Goal: Transaction & Acquisition: Purchase product/service

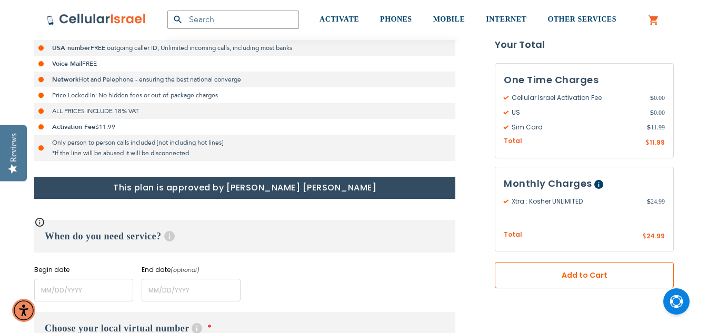
scroll to position [316, 0]
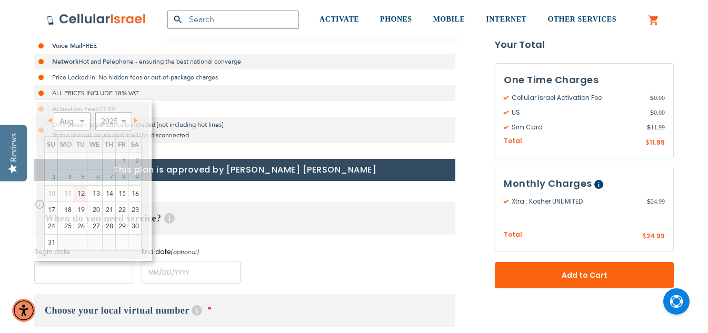
click at [63, 270] on input "name" at bounding box center [83, 272] width 99 height 23
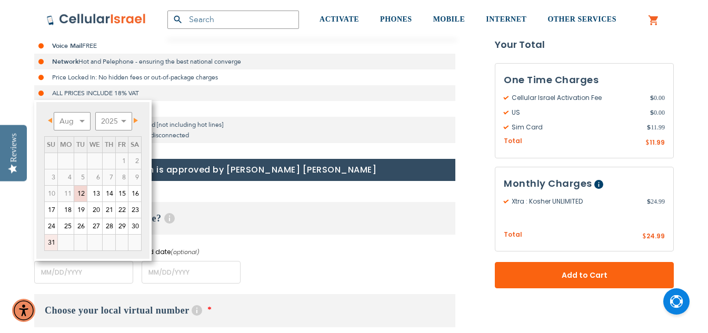
click at [51, 241] on link "31" at bounding box center [51, 243] width 13 height 16
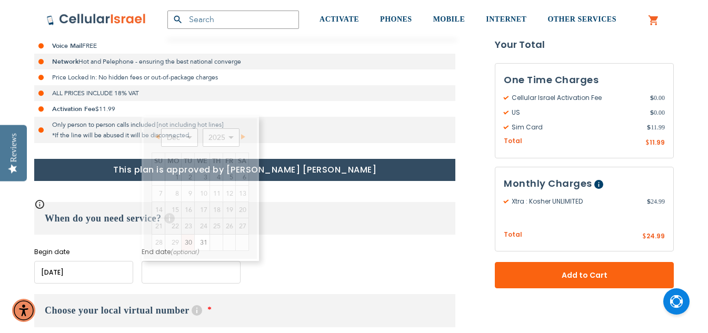
click at [159, 266] on input "name" at bounding box center [191, 272] width 99 height 23
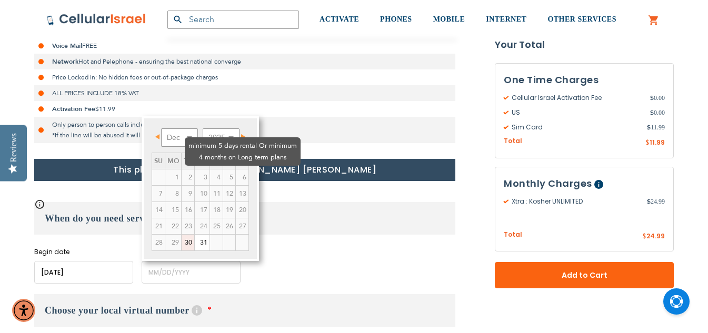
click at [210, 170] on td "4" at bounding box center [216, 178] width 13 height 16
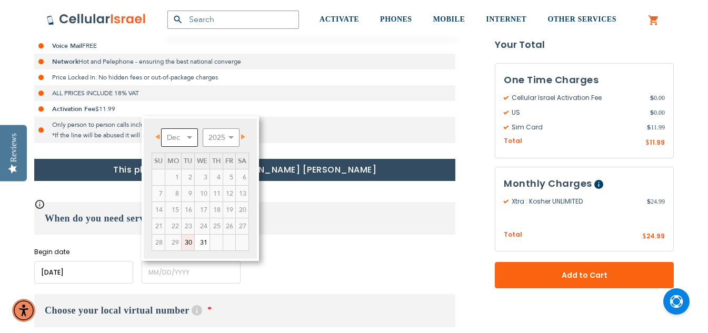
click at [188, 136] on select "Dec" at bounding box center [179, 138] width 37 height 18
click at [231, 134] on select "2025 2026 2027 2028 2029 2030 2031 2032 2033 2034 2035" at bounding box center [221, 138] width 37 height 18
click at [192, 138] on select "Jan Feb Mar Apr May Jun [DATE] Aug Sep Oct Nov Dec" at bounding box center [179, 138] width 37 height 18
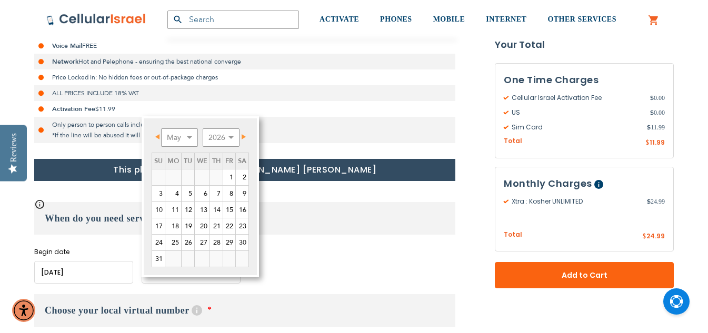
click at [102, 270] on input "name" at bounding box center [83, 272] width 99 height 23
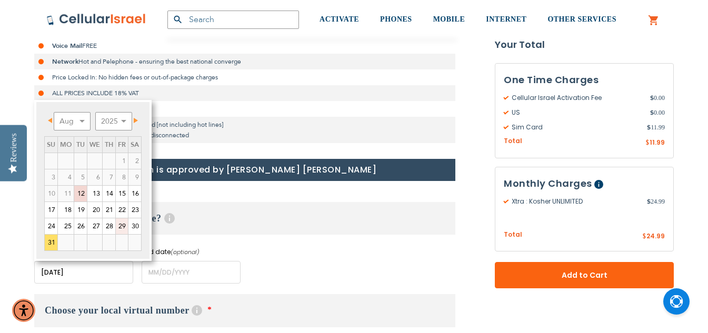
click at [125, 225] on link "29" at bounding box center [122, 227] width 12 height 16
type input "[DATE]"
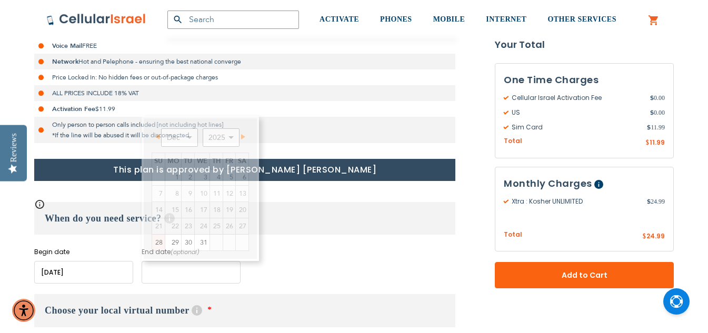
click at [174, 270] on input "name" at bounding box center [191, 272] width 99 height 23
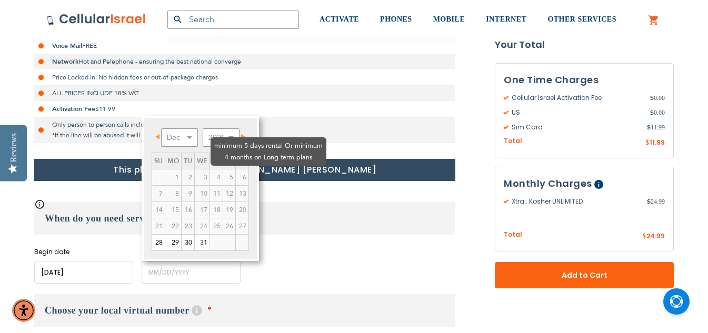
click at [236, 170] on td "6" at bounding box center [242, 178] width 13 height 16
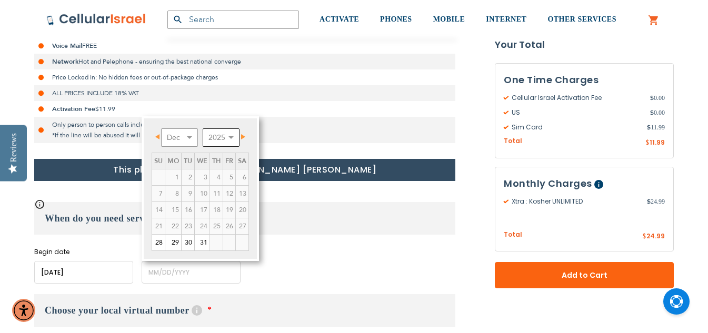
click at [234, 134] on select "2025 2026 2027 2028 2029 2030 2031 2032 2033 2034 2035" at bounding box center [221, 138] width 37 height 18
click at [193, 139] on select "Jan Feb Mar Apr May Jun [DATE] Aug Sep Oct Nov Dec" at bounding box center [179, 138] width 37 height 18
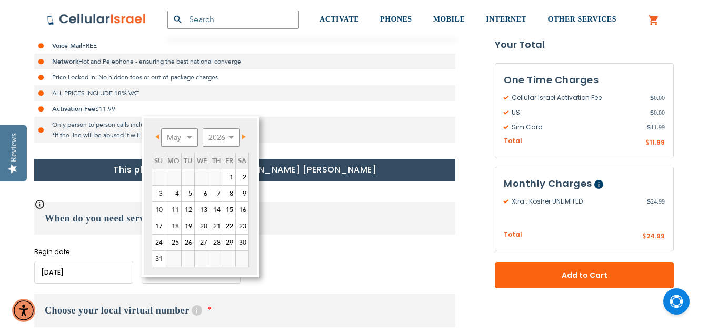
drag, startPoint x: 228, startPoint y: 122, endPoint x: 228, endPoint y: 137, distance: 15.8
click at [228, 137] on div "Prev Next Jan Feb Mar Apr May Jun [DATE] Aug Sep Oct Nov [DATE] 2026 2027 2028 …" at bounding box center [200, 196] width 117 height 161
click at [120, 251] on label "Begin date" at bounding box center [83, 252] width 99 height 9
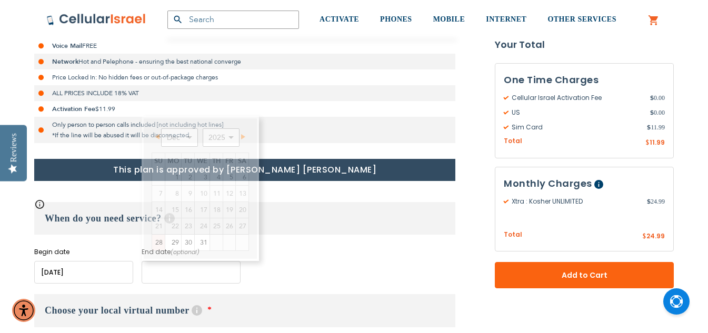
click at [180, 273] on input "name" at bounding box center [191, 272] width 99 height 23
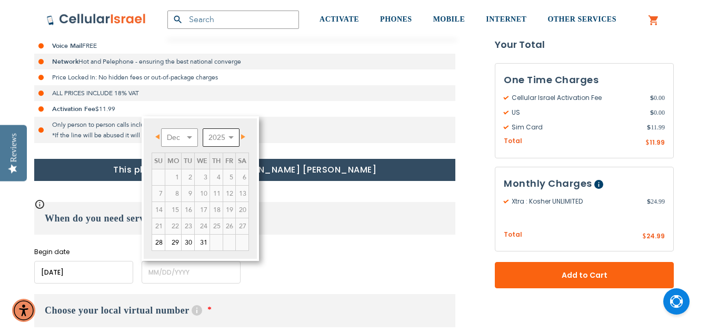
click at [218, 134] on select "2025 2026 2027 2028 2029 2030 2031 2032 2033 2034 2035" at bounding box center [221, 138] width 37 height 18
click at [188, 139] on select "Jan Feb Mar Apr May Jun [DATE] Aug Sep Oct Nov Dec" at bounding box center [179, 138] width 37 height 18
click at [230, 191] on link "12" at bounding box center [229, 194] width 12 height 16
type input "[DATE]"
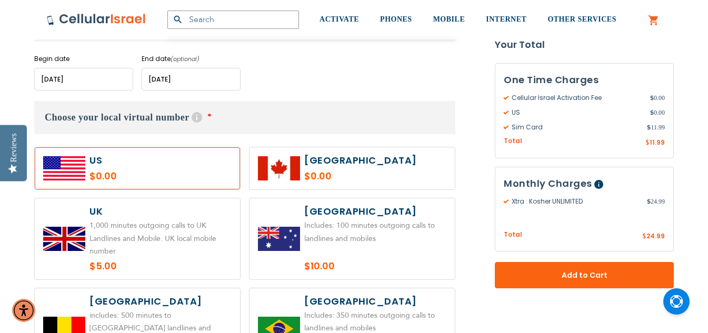
scroll to position [527, 0]
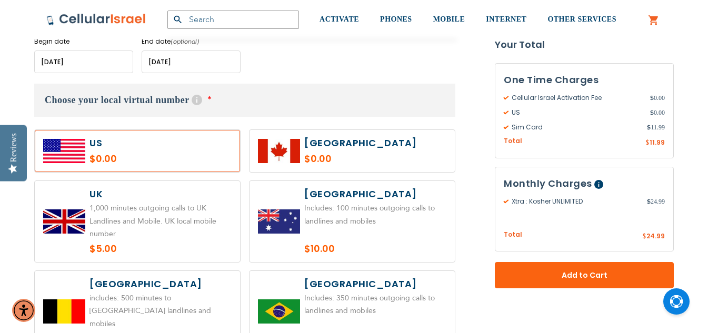
click at [184, 148] on label at bounding box center [137, 151] width 205 height 42
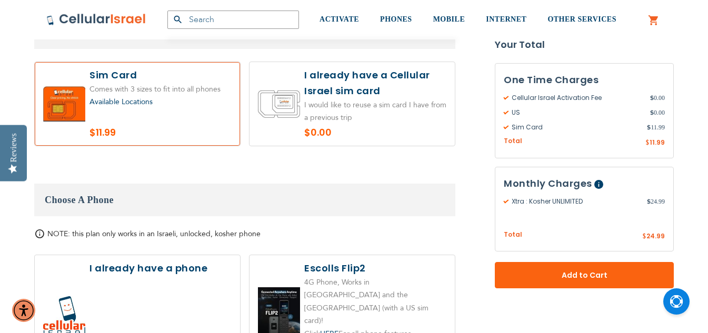
scroll to position [1054, 0]
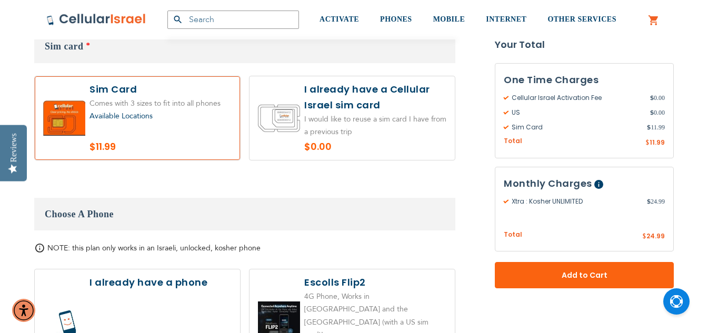
click at [189, 122] on label at bounding box center [137, 118] width 205 height 84
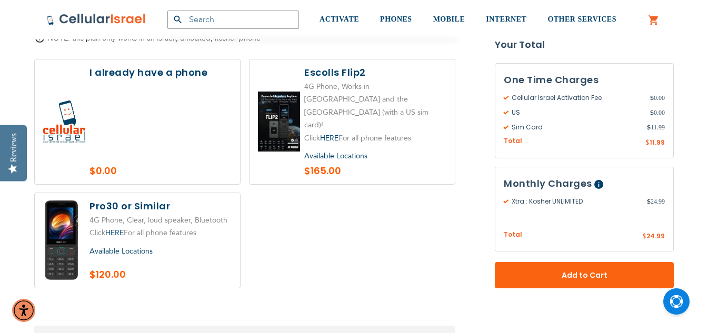
scroll to position [1264, 0]
click at [332, 133] on link "HERE" at bounding box center [329, 138] width 18 height 10
click at [113, 228] on link "HERE" at bounding box center [114, 233] width 18 height 10
click at [336, 82] on label at bounding box center [352, 121] width 205 height 125
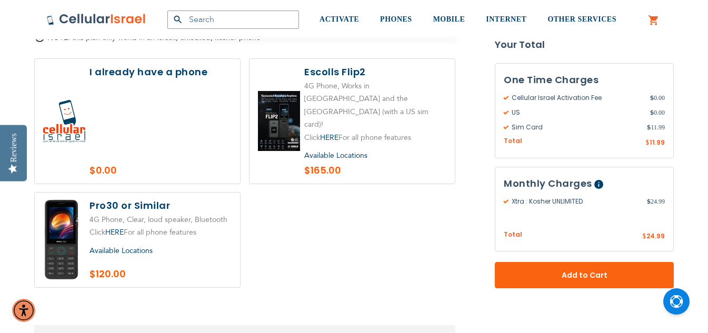
radio input "true"
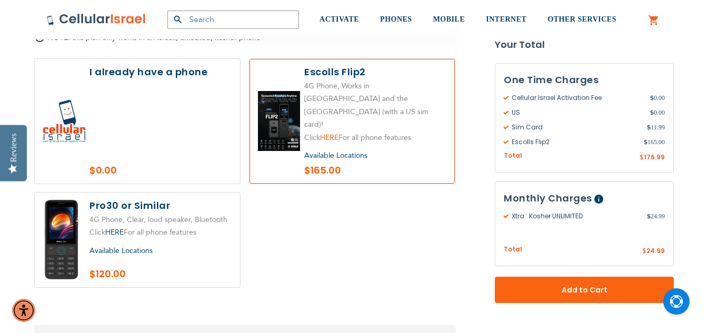
click at [332, 133] on link "HERE" at bounding box center [329, 138] width 18 height 10
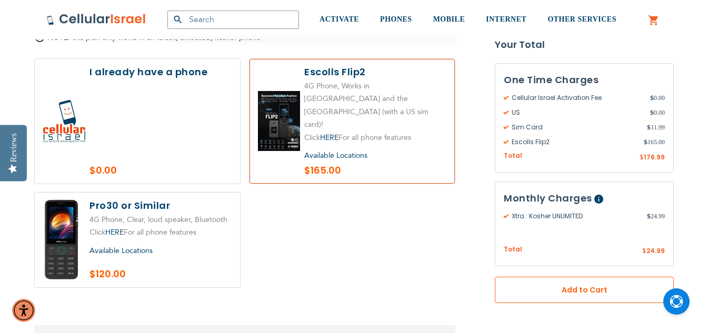
click at [596, 290] on span "Add to Cart" at bounding box center [585, 290] width 110 height 11
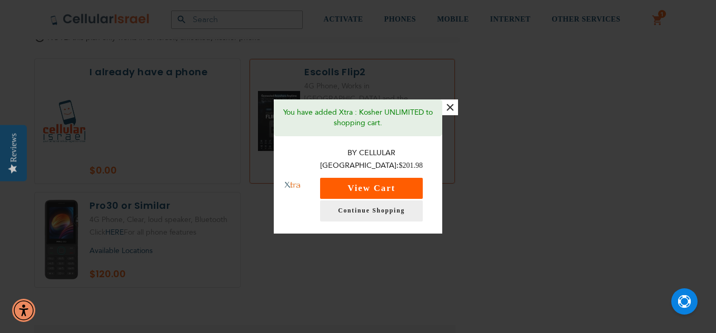
click at [402, 178] on button "View Cart" at bounding box center [371, 188] width 103 height 21
